Goal: Transaction & Acquisition: Purchase product/service

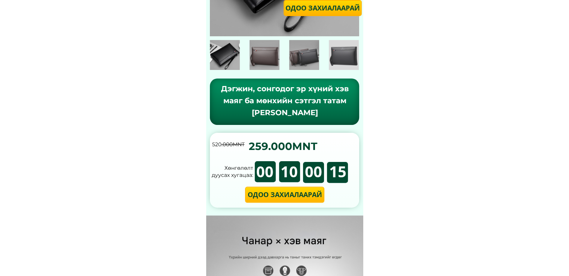
click at [301, 197] on p "Одоо захиалаарай" at bounding box center [285, 195] width 78 height 15
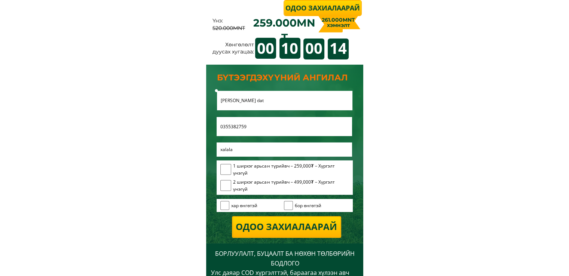
click at [224, 169] on input "checkbox" at bounding box center [226, 169] width 11 height 11
checkbox input "true"
click at [225, 209] on input "checkbox" at bounding box center [225, 205] width 9 height 9
checkbox input "true"
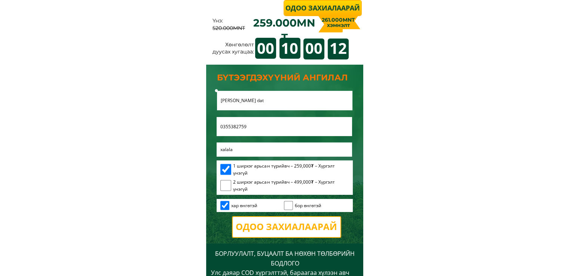
click at [277, 221] on p "Одоо захиалаарай" at bounding box center [287, 227] width 108 height 20
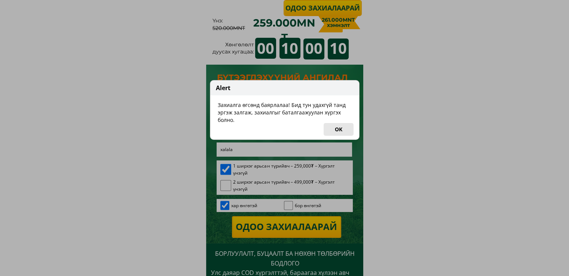
click at [338, 131] on button "OK" at bounding box center [339, 129] width 30 height 13
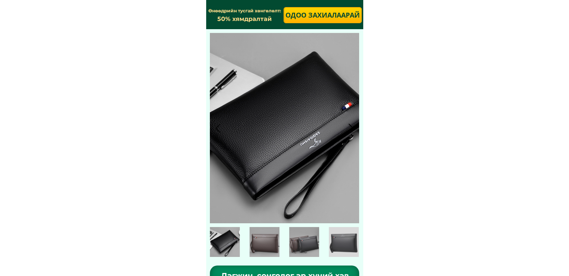
click at [327, 12] on p "Одоо захиалаарай" at bounding box center [323, 15] width 77 height 15
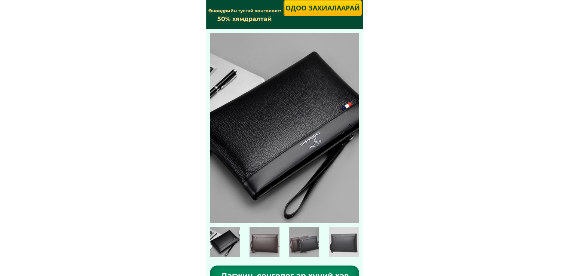
scroll to position [2483, 0]
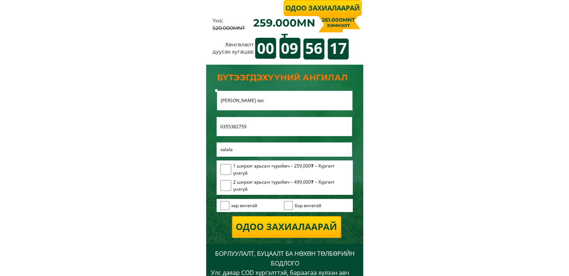
drag, startPoint x: 227, startPoint y: 184, endPoint x: 237, endPoint y: 192, distance: 12.9
click at [226, 185] on input "checkbox" at bounding box center [226, 185] width 11 height 11
checkbox input "true"
click at [228, 206] on input "checkbox" at bounding box center [225, 205] width 9 height 9
checkbox input "true"
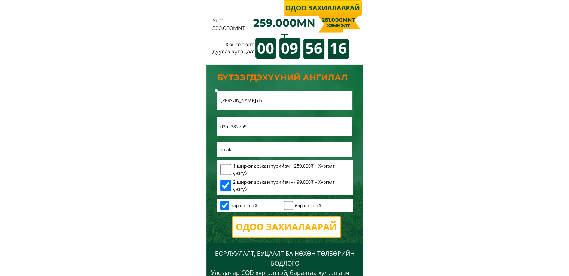
click at [265, 227] on p "Одоо захиалаарай" at bounding box center [287, 227] width 108 height 20
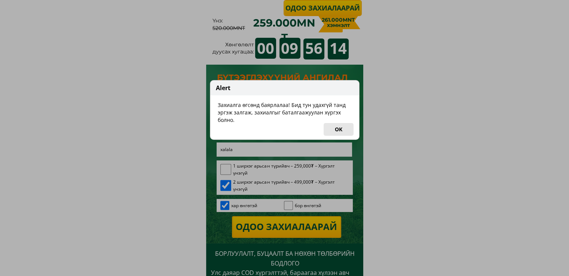
click at [345, 124] on button "OK" at bounding box center [339, 129] width 30 height 13
